Goal: Information Seeking & Learning: Learn about a topic

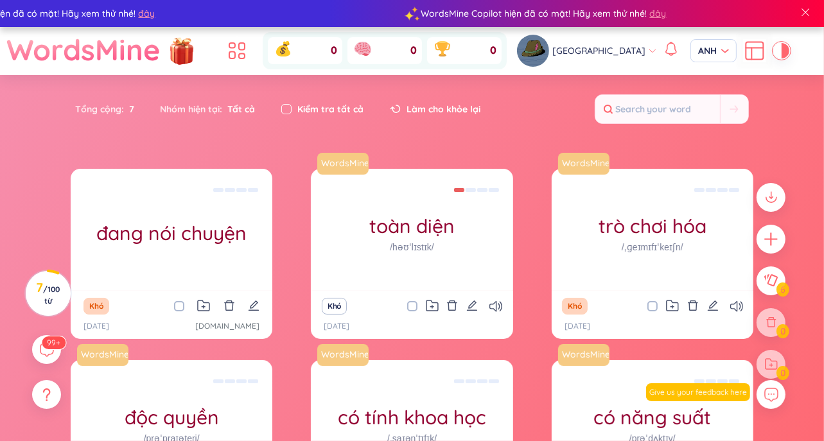
click at [288, 104] on input "checkbox" at bounding box center [286, 109] width 10 height 10
checkbox input "true"
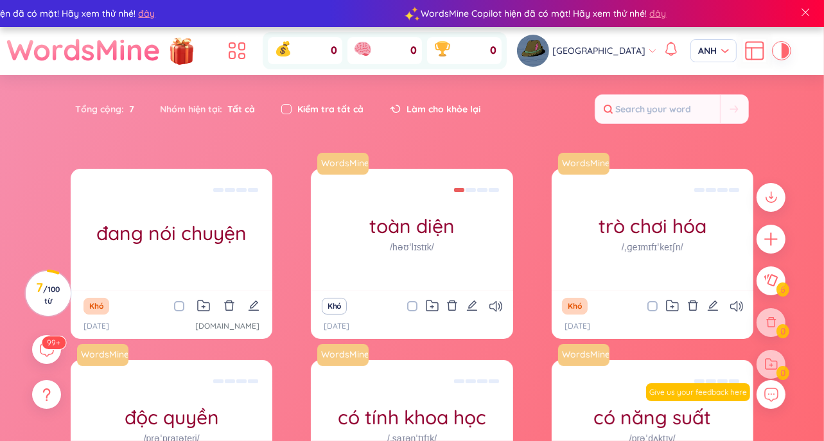
checkbox input "true"
click at [288, 104] on input "checkbox" at bounding box center [286, 109] width 10 height 10
checkbox input "false"
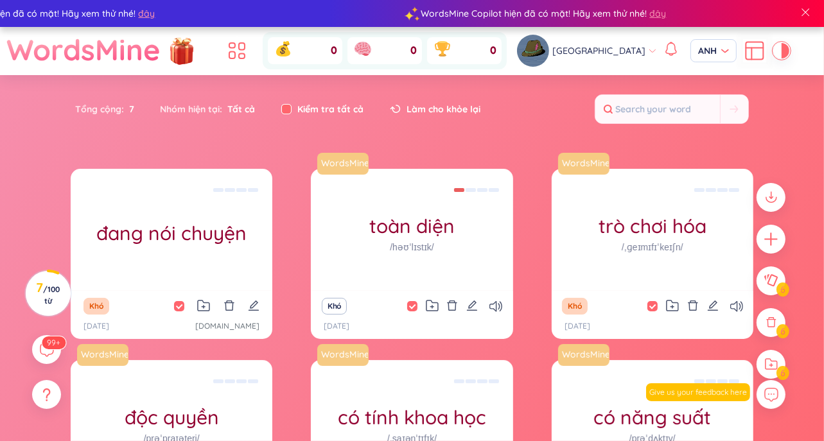
checkbox input "false"
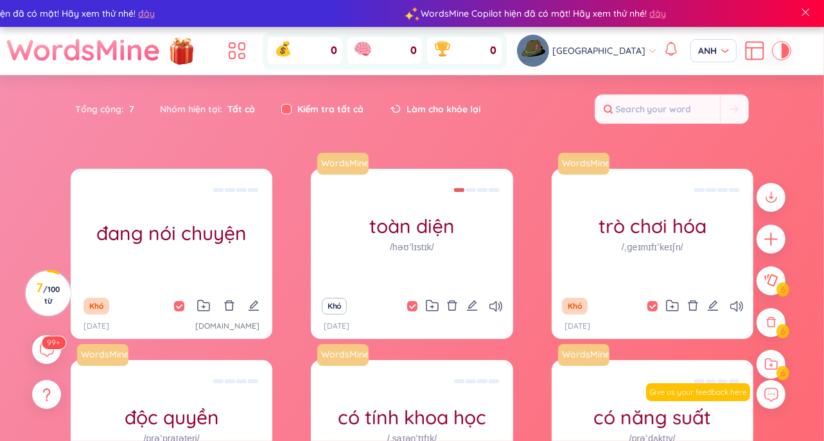
checkbox input "false"
click at [288, 104] on input "checkbox" at bounding box center [286, 109] width 10 height 10
checkbox input "true"
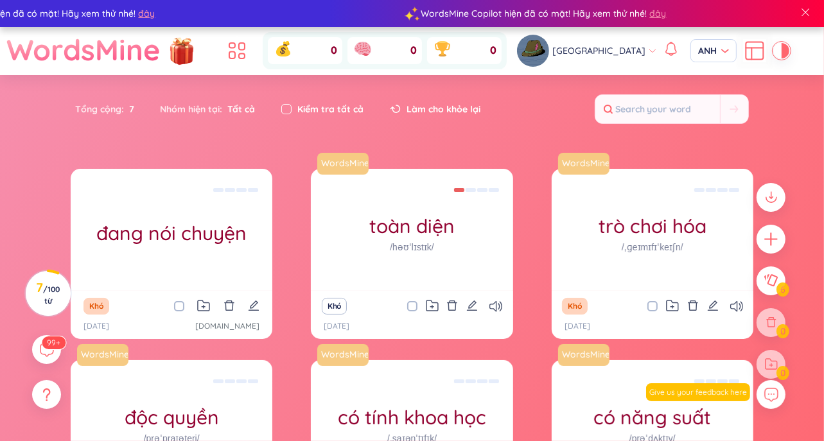
checkbox input "true"
click at [288, 104] on input "checkbox" at bounding box center [286, 109] width 10 height 10
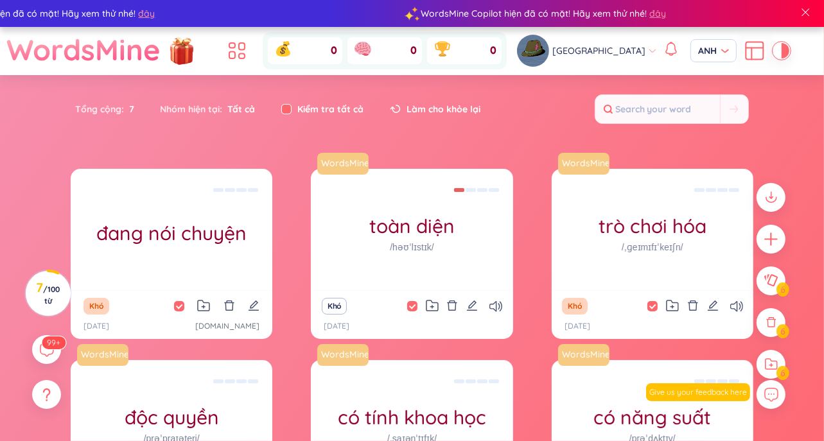
checkbox input "false"
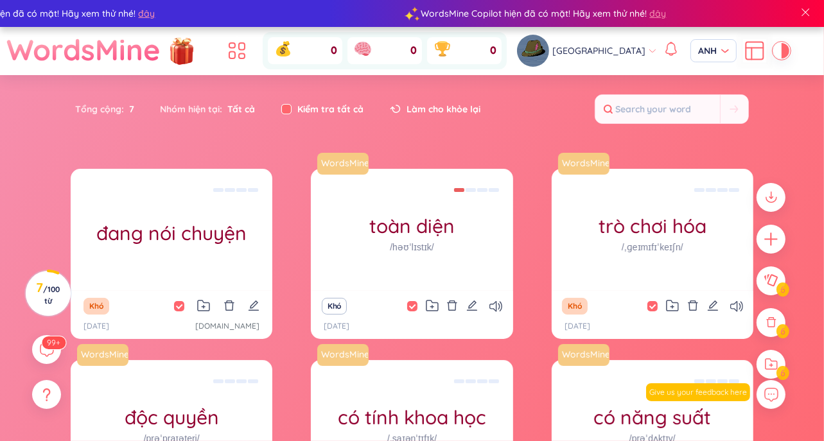
checkbox input "false"
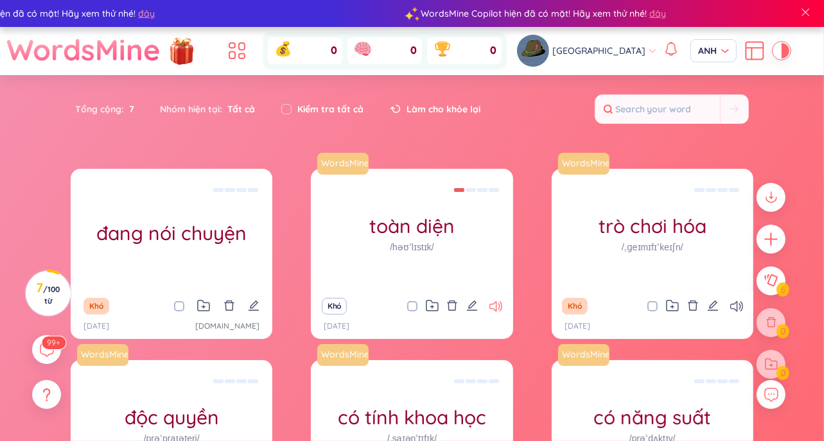
click at [489, 305] on div "Khó" at bounding box center [411, 306] width 189 height 18
click at [489, 310] on icon at bounding box center [495, 306] width 13 height 11
click at [37, 358] on div "99+" at bounding box center [47, 350] width 32 height 32
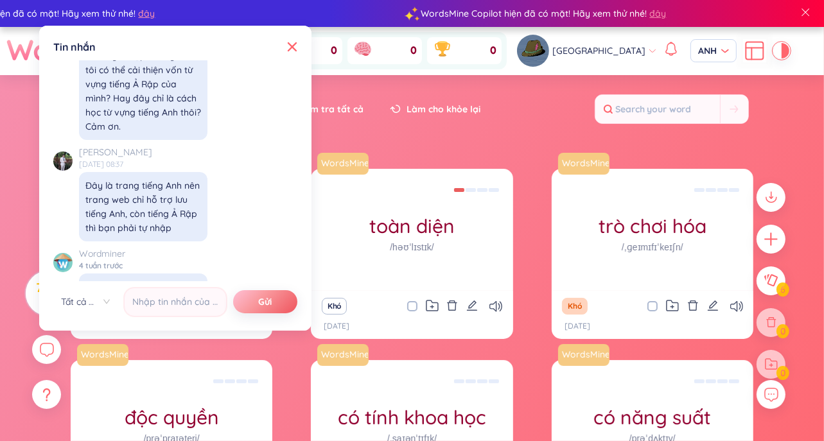
scroll to position [14417, 0]
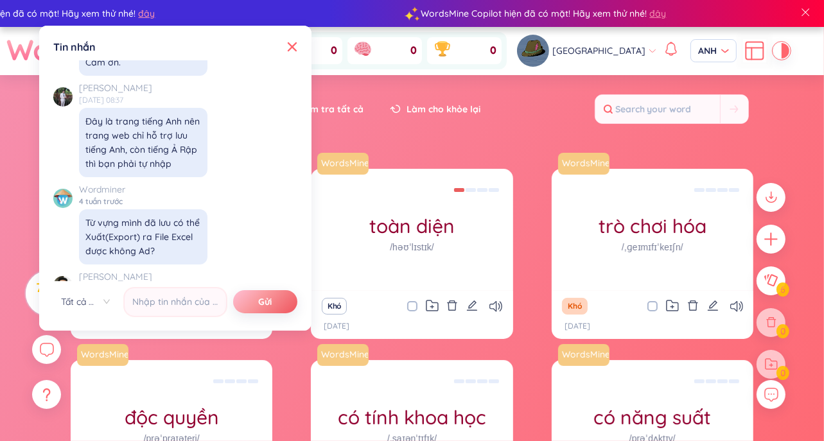
click at [288, 57] on div "Tin nhắn X ✨ Xin chào, tôi là [PERSON_NAME] , người bạn học ngôn ngữ của bạn --…" at bounding box center [175, 178] width 257 height 290
click at [294, 47] on icon at bounding box center [292, 47] width 10 height 10
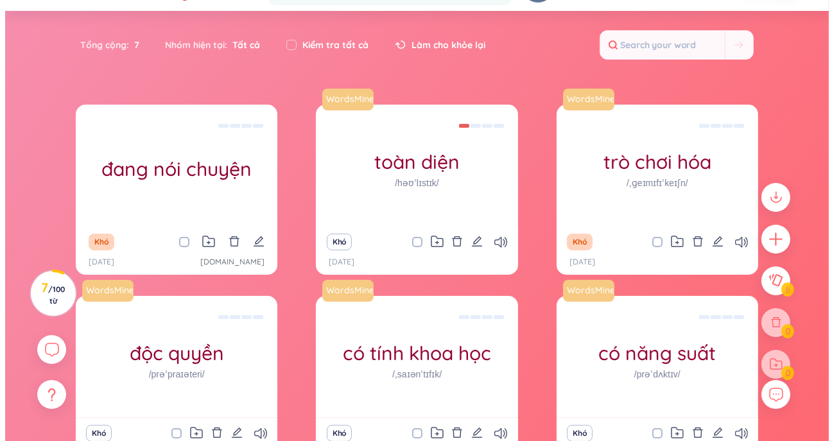
scroll to position [128, 0]
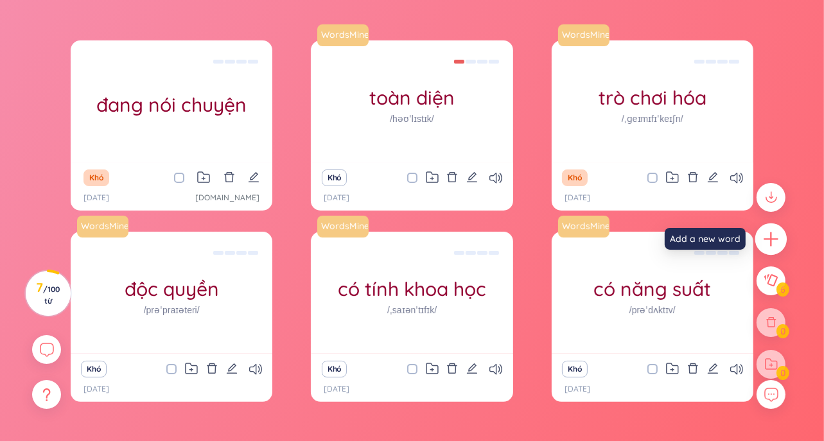
click at [770, 242] on icon "cộng thêm" at bounding box center [771, 240] width 18 height 18
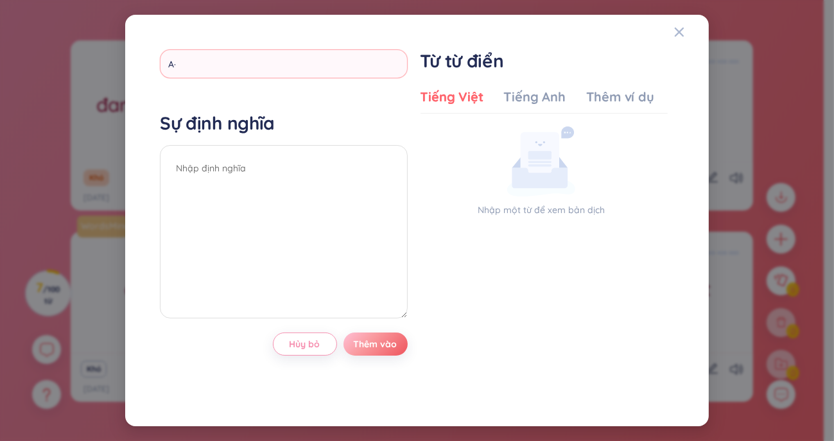
type input "A"
type input "Ả"
type input "Are alking"
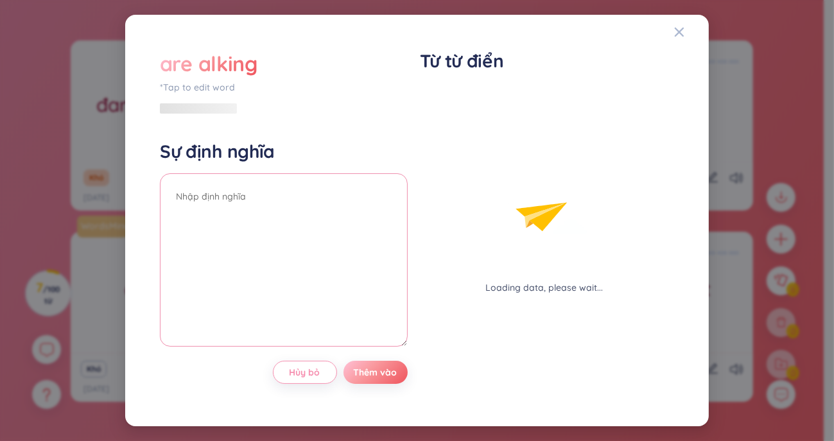
click at [222, 166] on div "Sự định nghĩa" at bounding box center [284, 245] width 248 height 211
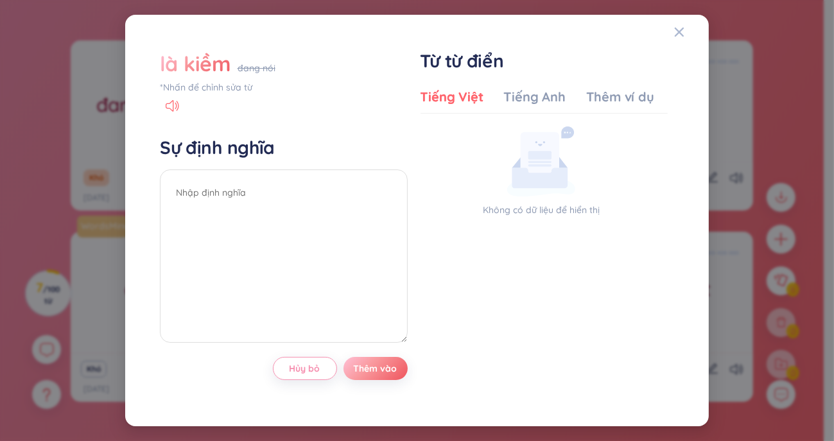
click at [240, 63] on font "đang nói" at bounding box center [257, 68] width 38 height 12
click at [229, 74] on font "là kiềm" at bounding box center [195, 64] width 71 height 26
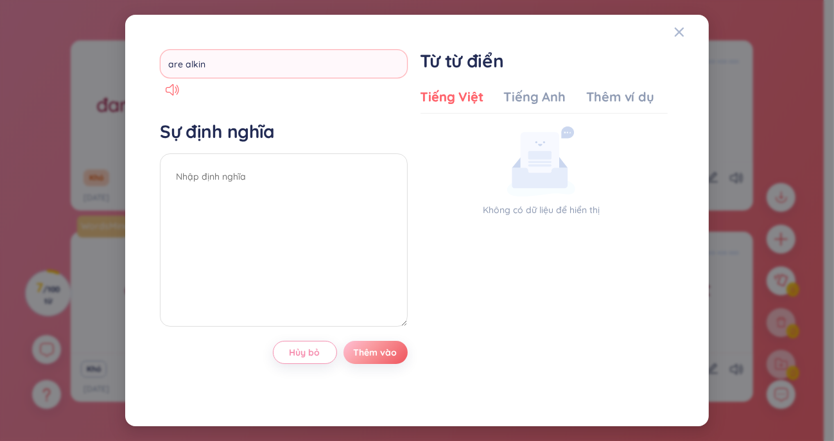
type input "are alking"
click at [243, 162] on div "Sự định nghĩa" at bounding box center [284, 225] width 248 height 211
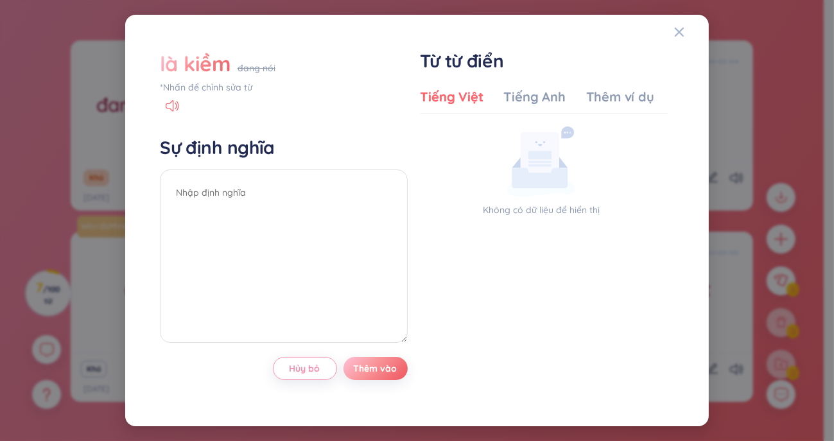
click at [244, 72] on font "đang nói" at bounding box center [257, 68] width 38 height 12
click at [244, 77] on div "là kiềm đang nói" at bounding box center [284, 63] width 248 height 28
click at [247, 92] on font "*Nhấn để chỉnh sửa từ" at bounding box center [206, 88] width 92 height 12
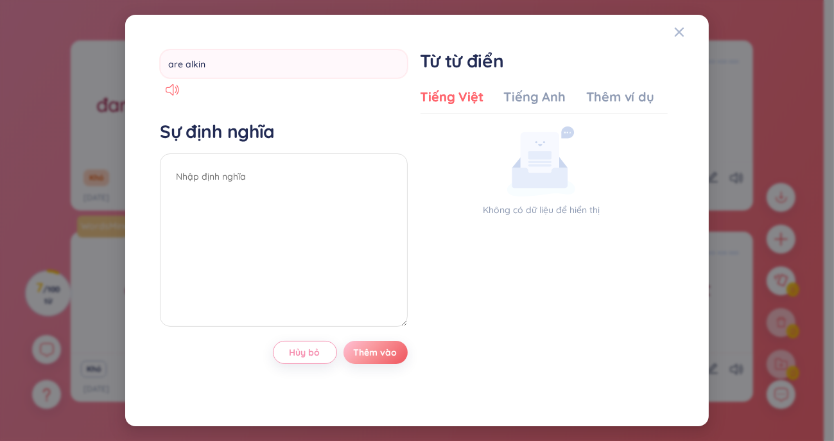
type input "are alking"
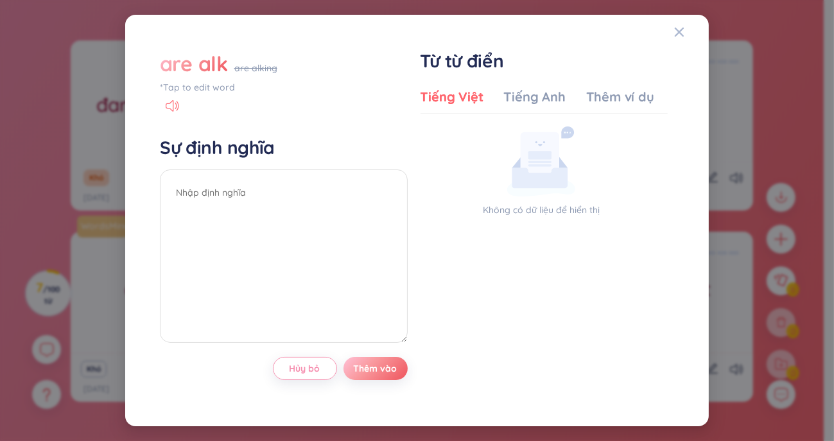
click at [171, 91] on div "are alk are alking *Tap to edit word" at bounding box center [284, 80] width 248 height 62
click at [175, 109] on icon at bounding box center [172, 106] width 13 height 12
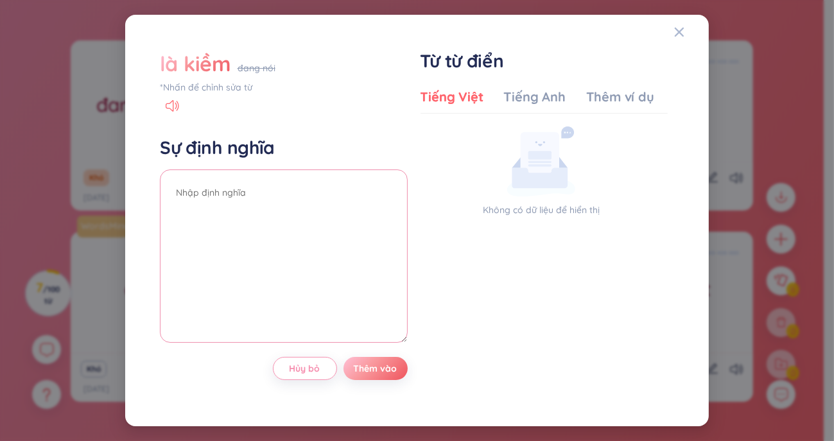
click at [243, 192] on textarea at bounding box center [284, 256] width 248 height 173
type textarea "Họ nói chuyện"
click at [368, 367] on font "Thêm vào" at bounding box center [376, 369] width 44 height 12
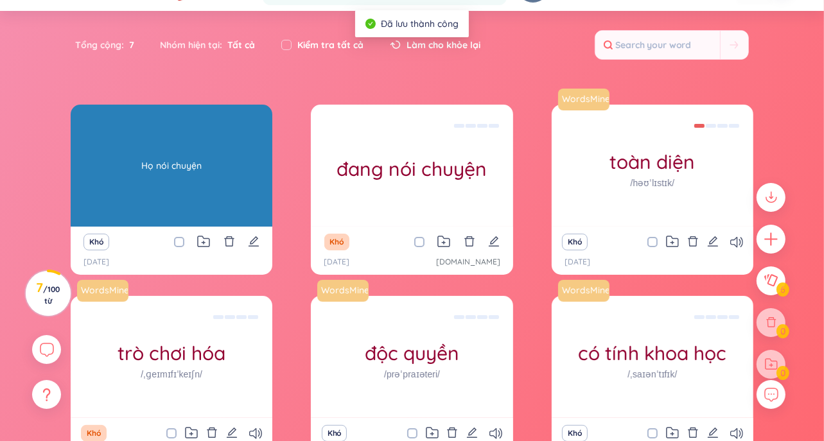
scroll to position [0, 0]
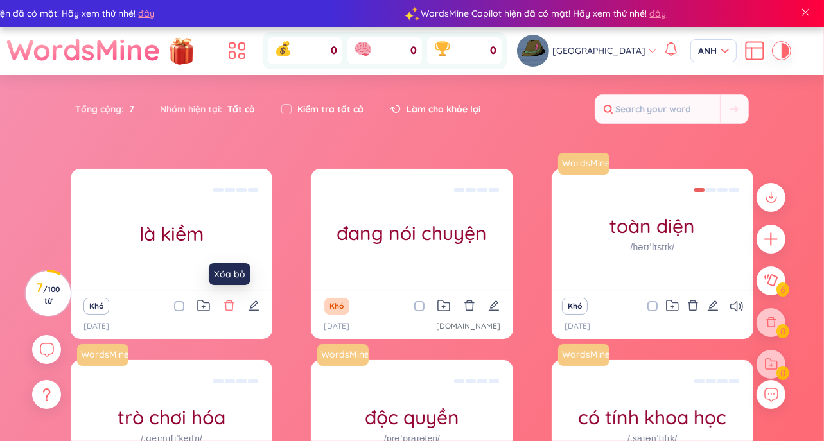
click at [229, 310] on icon "xóa bỏ" at bounding box center [229, 306] width 10 height 10
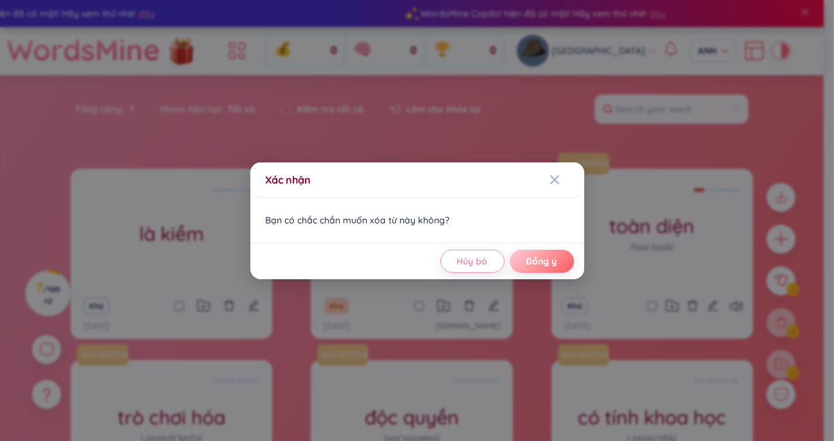
click at [527, 267] on font "Đồng ý" at bounding box center [542, 262] width 31 height 12
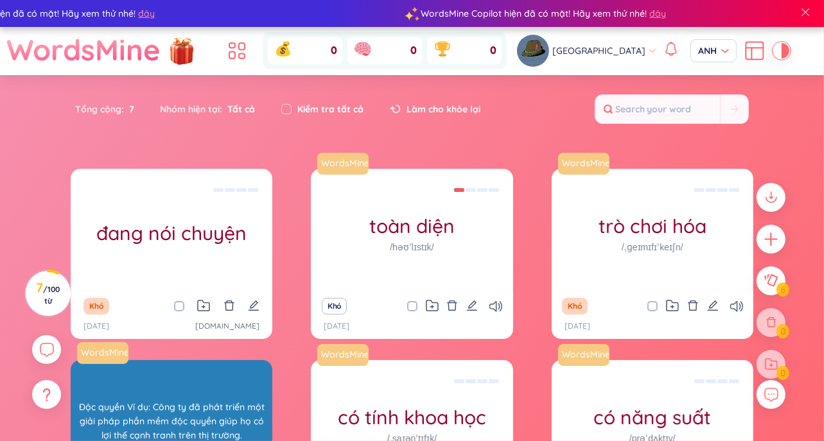
click at [222, 408] on font "Độc quyền Ví dụ: Công ty đã phát triển một giải pháp phần mềm độc quyền giúp họ…" at bounding box center [172, 421] width 186 height 40
click at [173, 390] on div "Độc quyền Ví dụ: Công ty đã phát triển một giải pháp phần mềm độc quyền giúp họ…" at bounding box center [171, 422] width 189 height 116
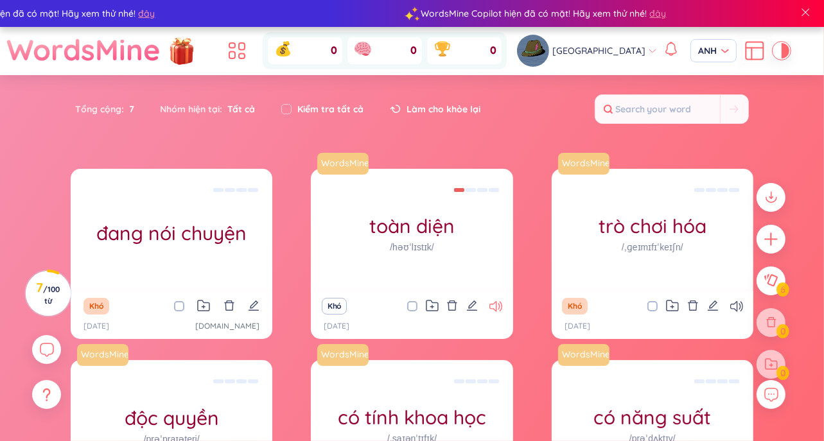
click at [500, 306] on icon at bounding box center [495, 306] width 13 height 11
click at [498, 308] on icon at bounding box center [495, 306] width 13 height 11
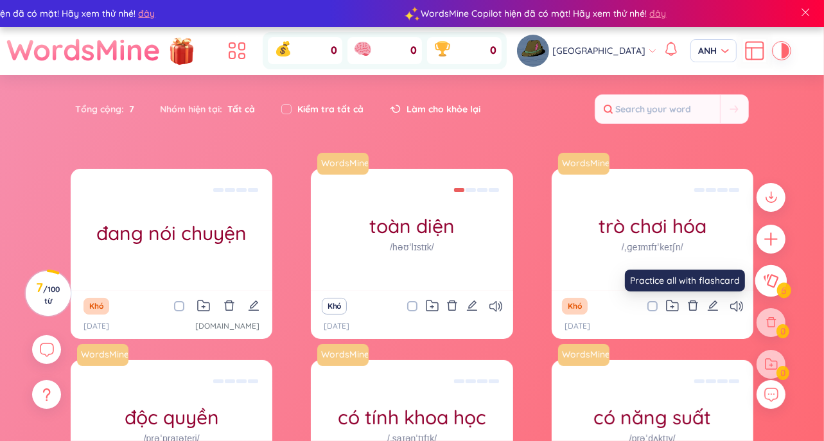
click at [776, 291] on button at bounding box center [771, 281] width 32 height 32
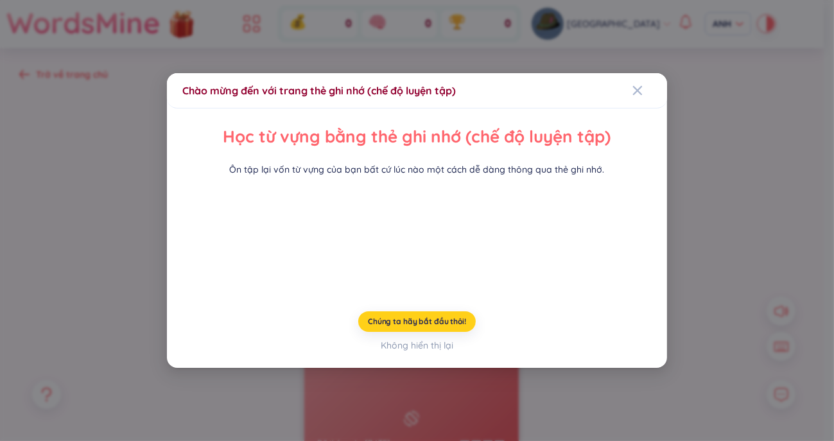
click at [416, 332] on button "Chúng ta hãy bắt đầu thôi!" at bounding box center [417, 322] width 118 height 21
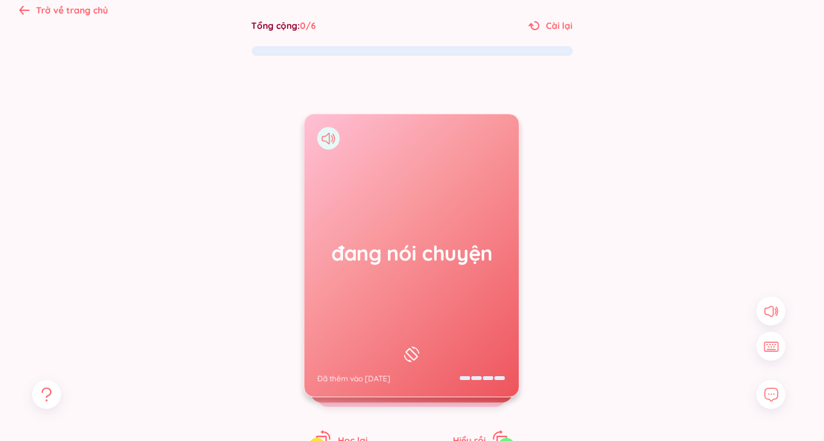
scroll to position [128, 0]
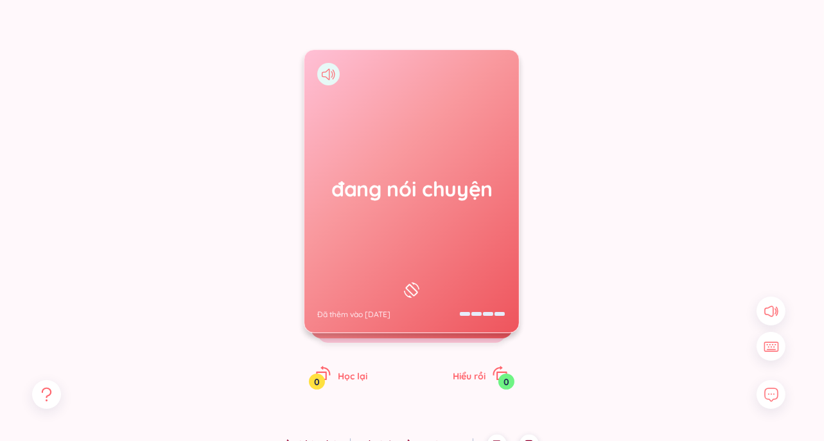
click at [327, 73] on icon at bounding box center [328, 75] width 13 height 12
click at [442, 304] on div "đang nói chuyện Đã thêm vào [DATE]" at bounding box center [411, 191] width 215 height 283
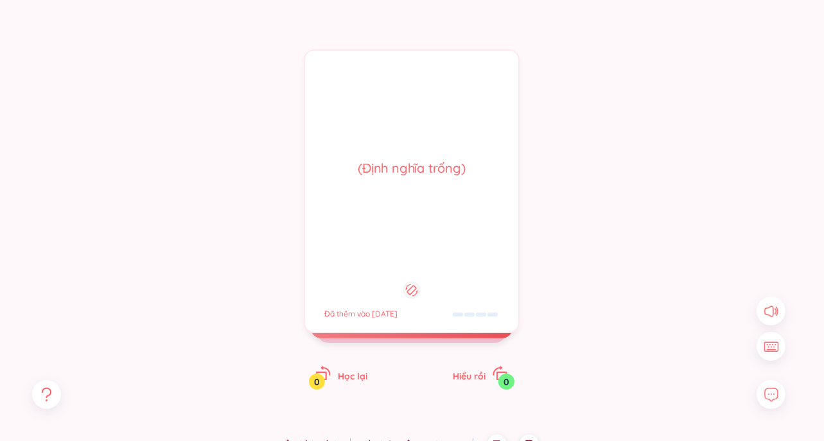
click at [442, 304] on div "(Định nghĩa trống) Đã thêm vào [DATE]" at bounding box center [412, 191] width 216 height 284
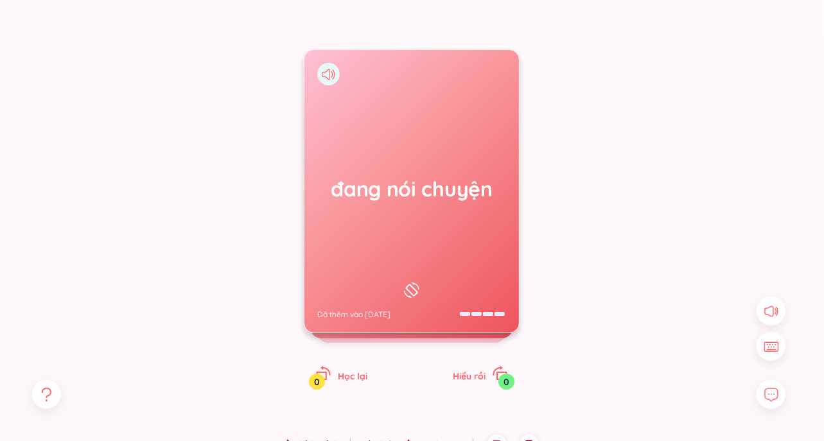
click at [395, 229] on div "đang nói chuyện Đã thêm vào [DATE]" at bounding box center [411, 191] width 215 height 283
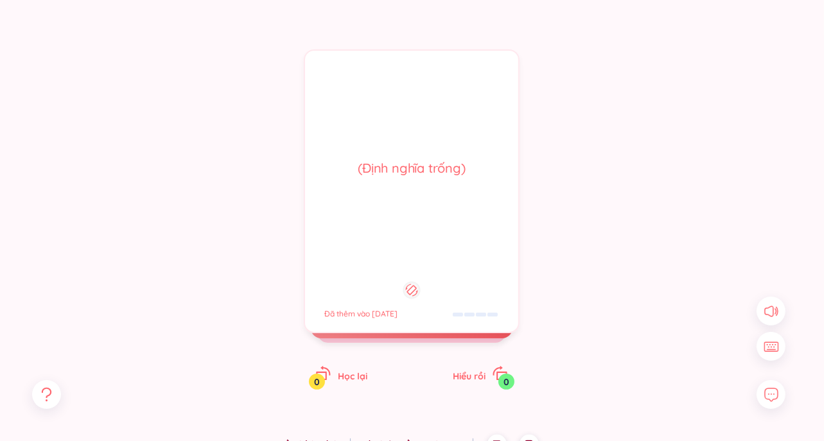
click at [385, 192] on div "đang nói chuyện Đã thêm vào [DATE] (Định nghĩa trống) Đã thêm vào [DATE]" at bounding box center [412, 191] width 216 height 284
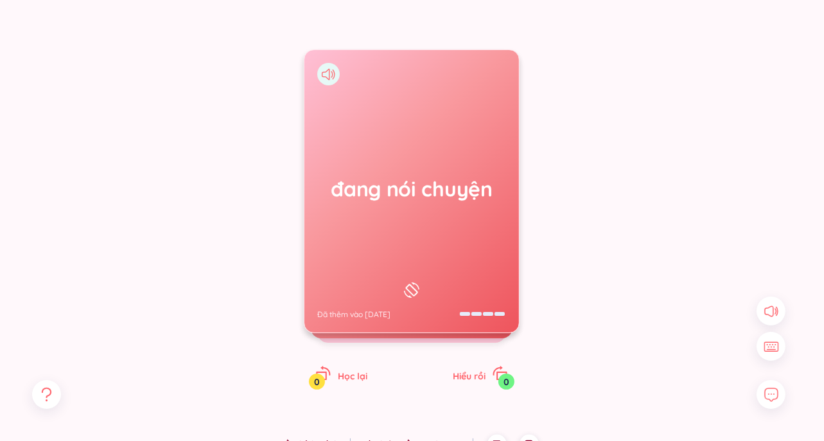
click at [380, 218] on div "đang nói chuyện Đã thêm vào [DATE]" at bounding box center [412, 191] width 216 height 284
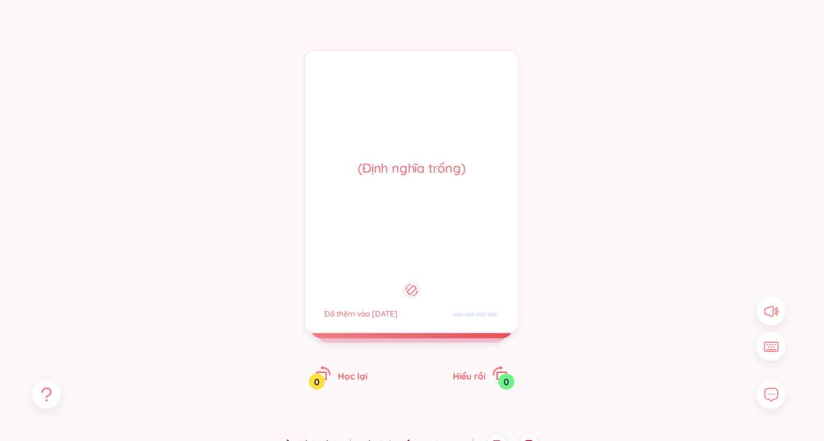
click at [416, 283] on icon at bounding box center [412, 290] width 12 height 15
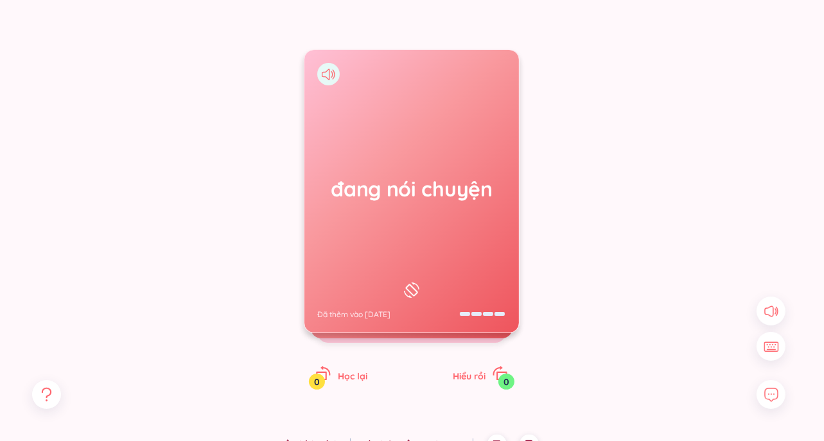
click at [416, 283] on icon at bounding box center [411, 290] width 19 height 15
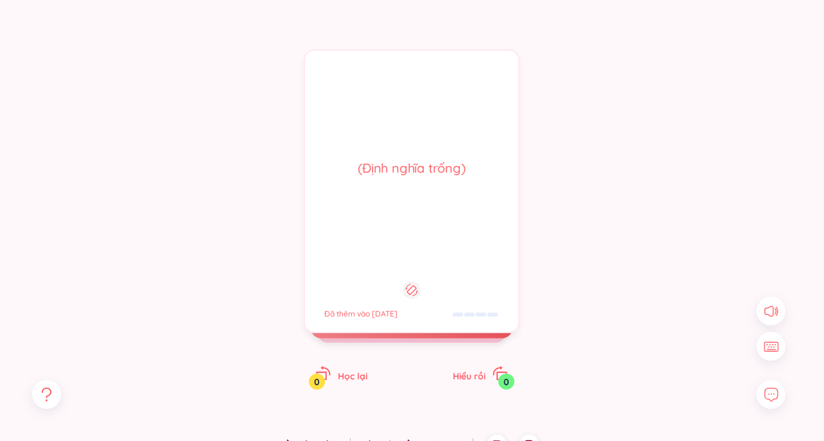
click at [416, 291] on icon at bounding box center [412, 290] width 12 height 15
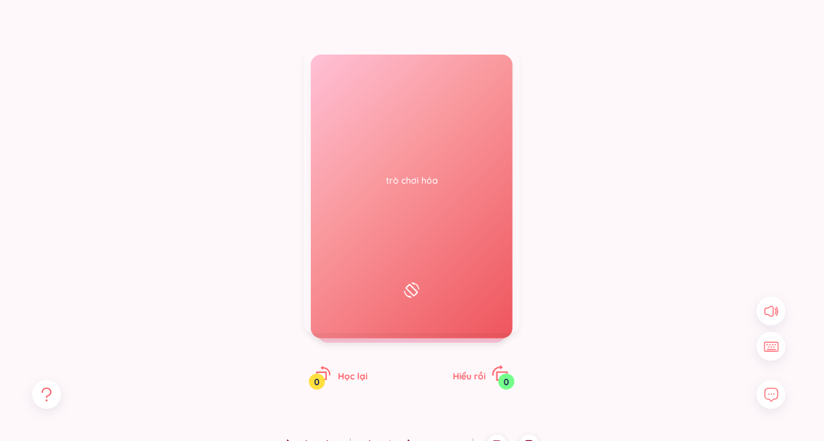
click at [498, 367] on icon "xoay phải" at bounding box center [500, 374] width 18 height 18
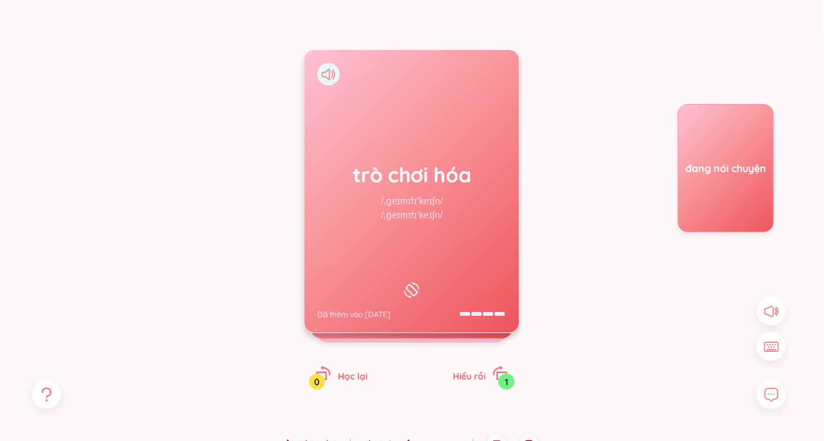
click at [410, 287] on icon at bounding box center [411, 290] width 19 height 15
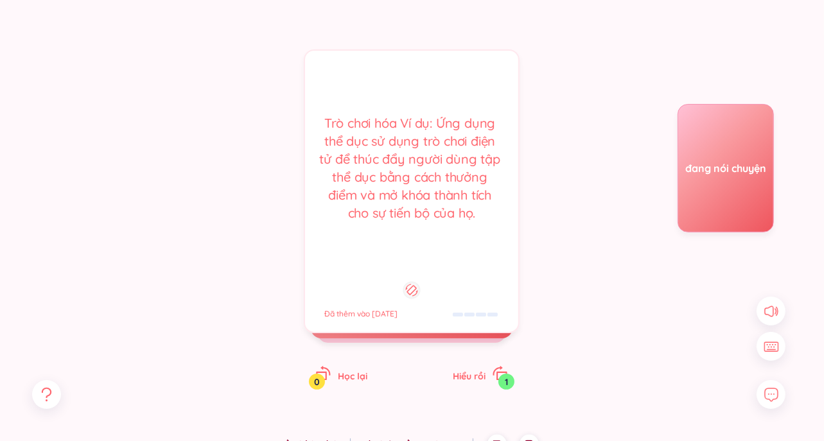
click at [410, 287] on icon at bounding box center [412, 290] width 12 height 15
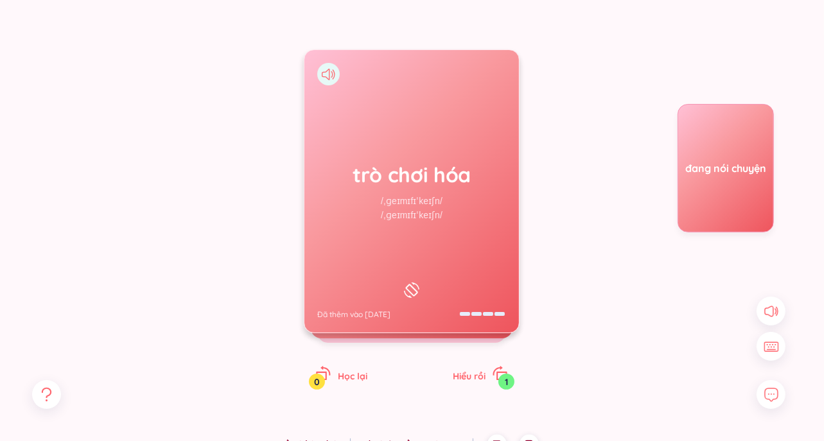
click at [324, 81] on div at bounding box center [328, 74] width 22 height 22
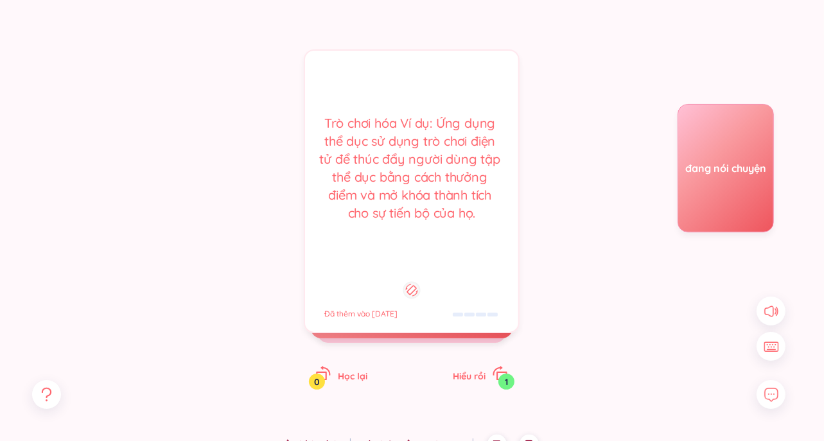
click at [324, 81] on div "Trò chơi hóa Ví dụ: Ứng dụng thể dục sử dụng trò chơi điện tử để thúc đẩy người…" at bounding box center [412, 191] width 216 height 284
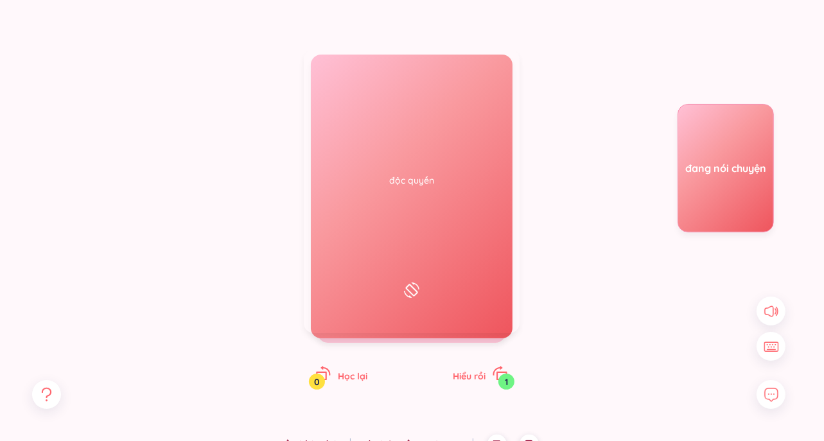
click at [322, 76] on icon at bounding box center [328, 75] width 13 height 12
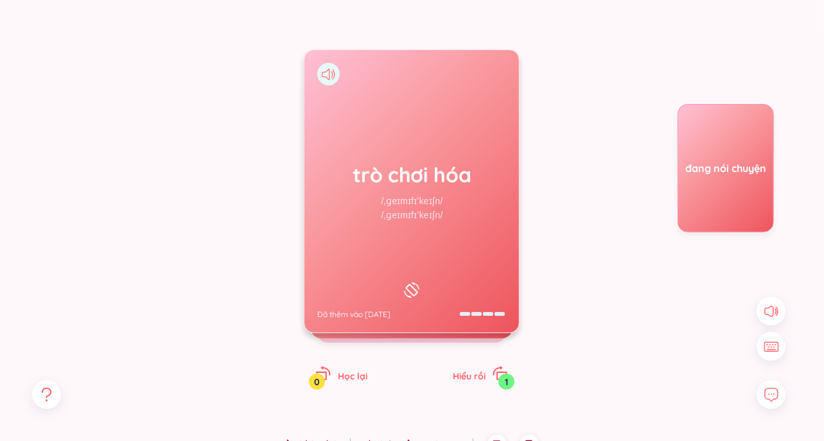
click at [329, 75] on icon at bounding box center [326, 75] width 8 height 12
click at [327, 76] on icon at bounding box center [328, 75] width 13 height 12
click at [414, 261] on div "trò chơi hóa /ˌɡeɪmɪfɪˈkeɪʃn/ /ˌɡeɪmɪfɪˈkeɪʃn/ Đã thêm vào [DATE]" at bounding box center [411, 191] width 215 height 283
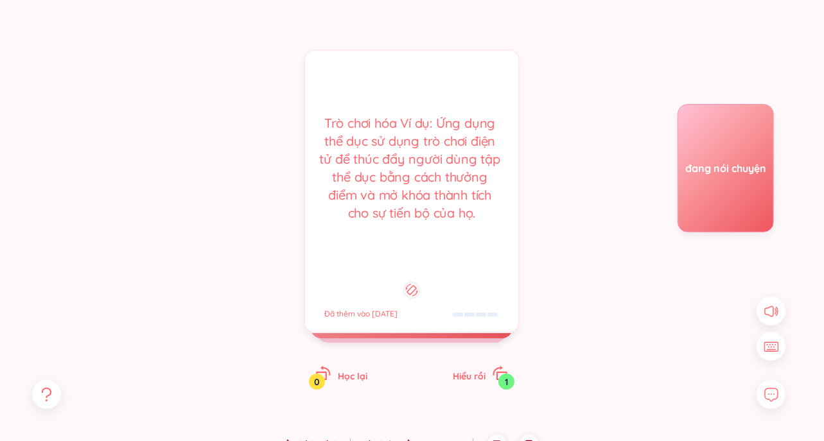
click at [414, 261] on div "Trò chơi hóa Ví dụ: Ứng dụng thể dục sử dụng trò chơi điện tử để thúc đẩy người…" at bounding box center [412, 191] width 216 height 284
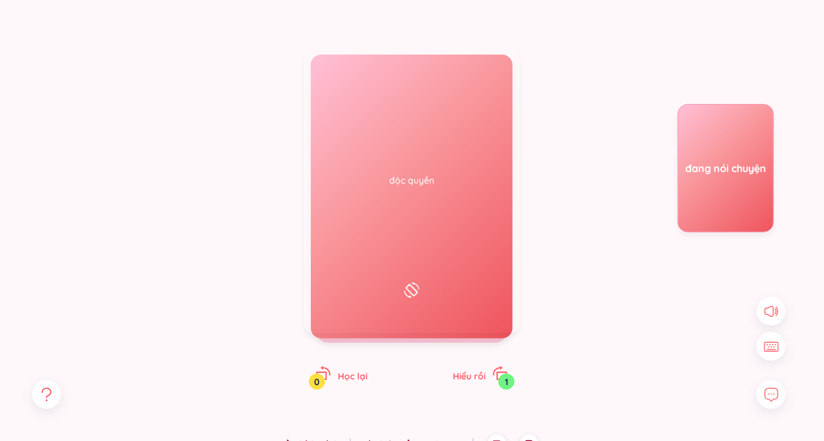
click at [328, 80] on div at bounding box center [328, 74] width 22 height 22
click at [479, 372] on font "Hiểu rồi" at bounding box center [469, 377] width 33 height 12
click at [331, 65] on div at bounding box center [328, 74] width 22 height 22
click at [331, 100] on div "Độc quyền Ví dụ: Công ty đã phát triển một giải pháp phần mềm độc quyền giúp họ…" at bounding box center [412, 191] width 216 height 284
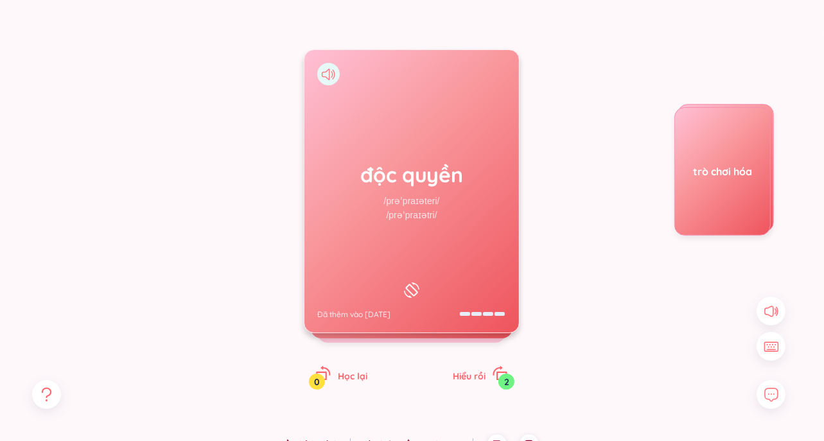
click at [324, 74] on icon at bounding box center [328, 75] width 13 height 12
click at [331, 80] on div at bounding box center [328, 74] width 22 height 22
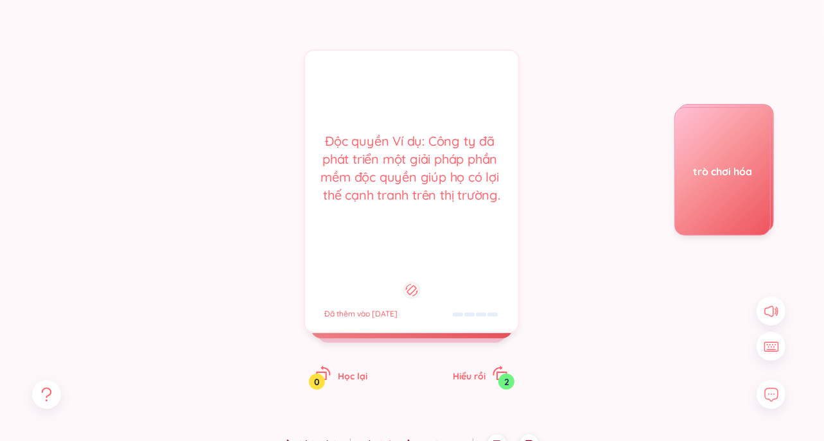
click at [331, 80] on div "Độc quyền Ví dụ: Công ty đã phát triển một giải pháp phần mềm độc quyền giúp họ…" at bounding box center [412, 191] width 216 height 284
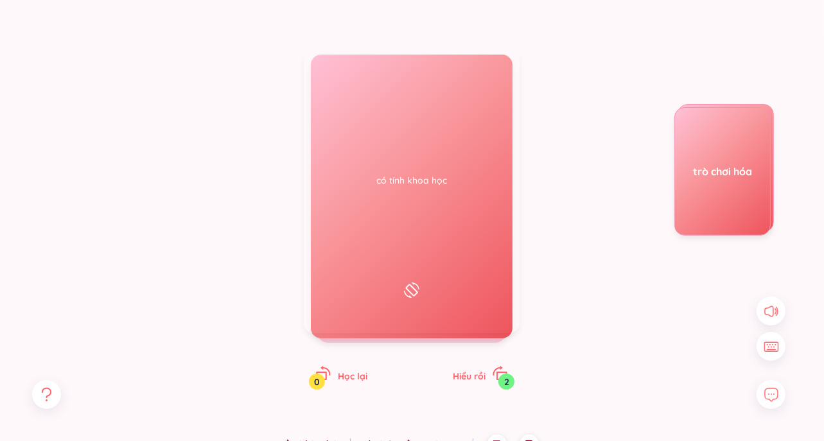
click at [329, 75] on icon at bounding box center [326, 75] width 8 height 12
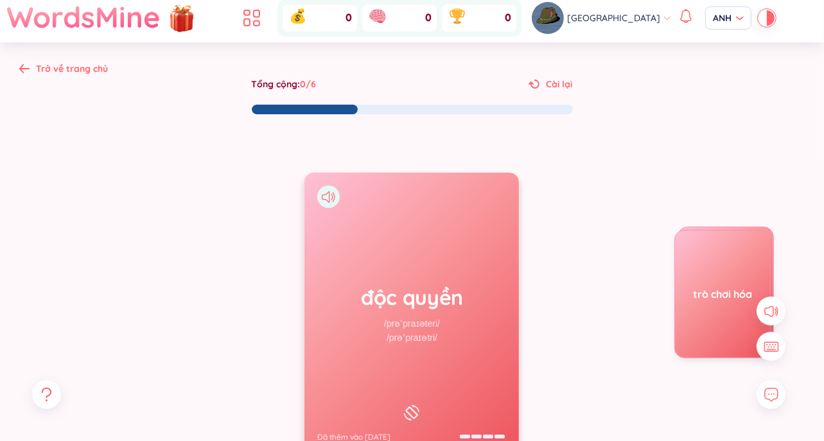
scroll to position [0, 0]
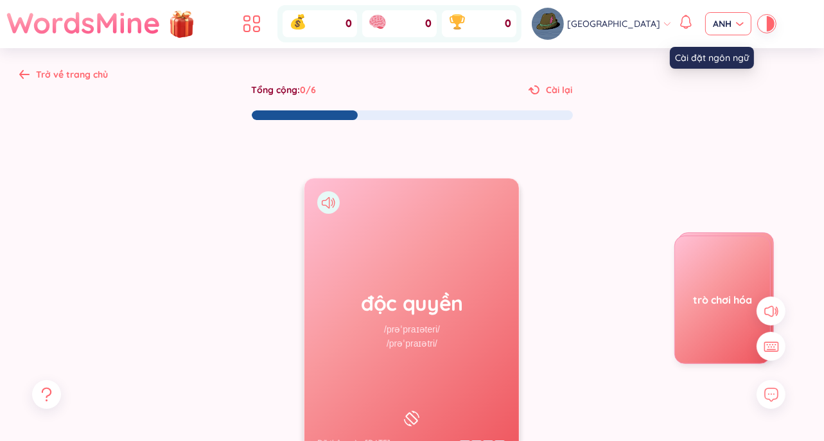
click at [713, 22] on font "ANH" at bounding box center [722, 24] width 19 height 12
click at [299, 26] on icon at bounding box center [298, 24] width 2 height 8
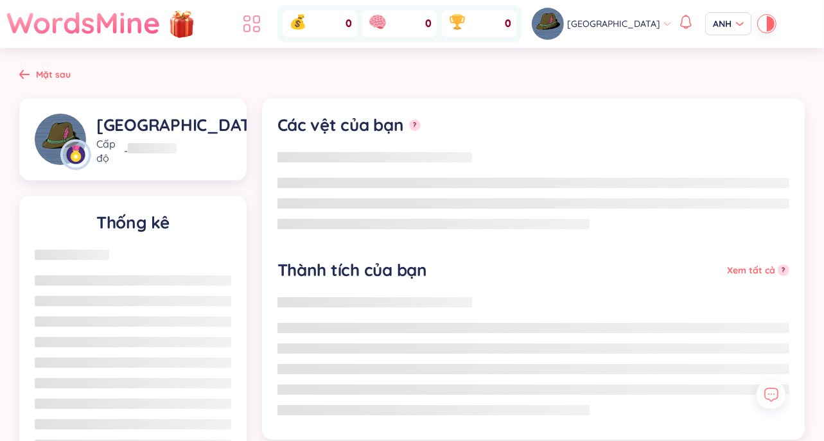
click at [270, 21] on header "WordsMine 0 0 0 Thượng [GEOGRAPHIC_DATA]" at bounding box center [412, 24] width 824 height 48
click at [263, 19] on icon at bounding box center [251, 23] width 23 height 23
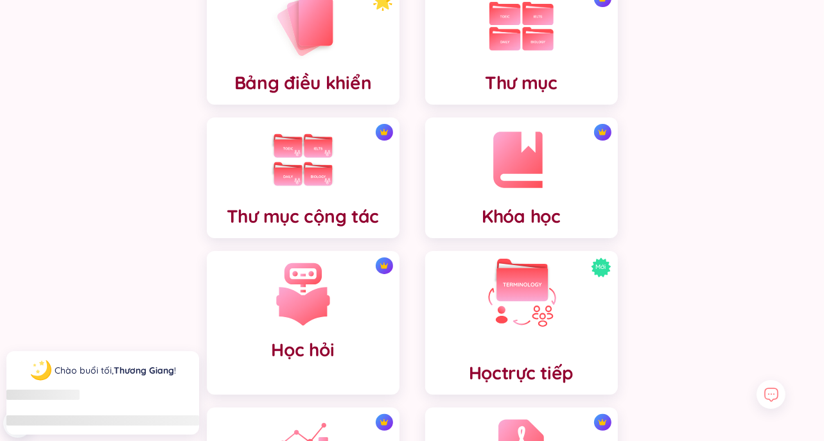
scroll to position [193, 0]
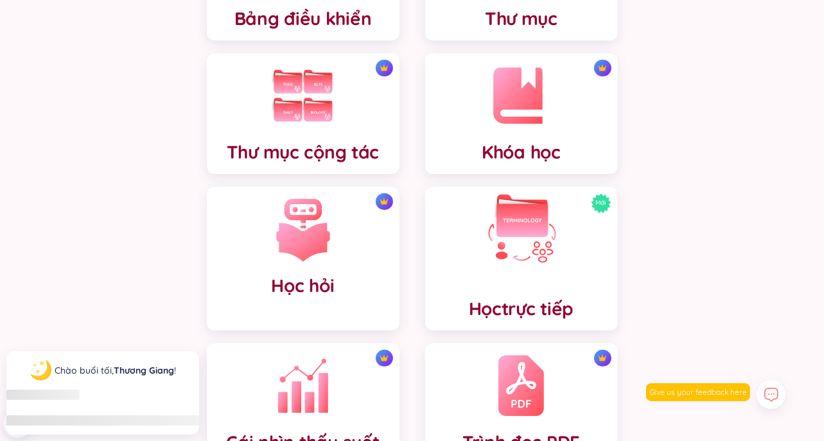
click at [541, 249] on img at bounding box center [521, 229] width 71 height 71
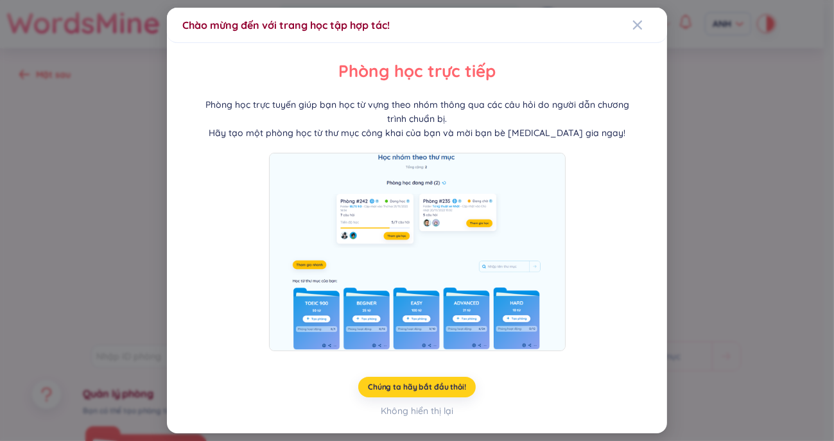
click at [426, 386] on font "Chúng ta hãy bắt đầu thôi!" at bounding box center [417, 387] width 98 height 10
